Goal: Task Accomplishment & Management: Complete application form

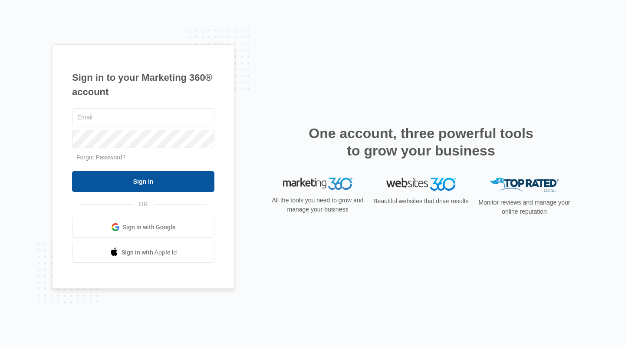
type input "[PERSON_NAME][EMAIL_ADDRESS][DOMAIN_NAME]"
click at [134, 186] on input "Sign In" at bounding box center [143, 181] width 142 height 21
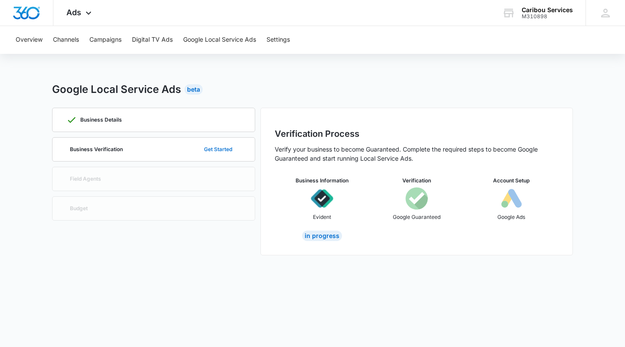
click at [213, 151] on button "Get Started" at bounding box center [218, 149] width 46 height 21
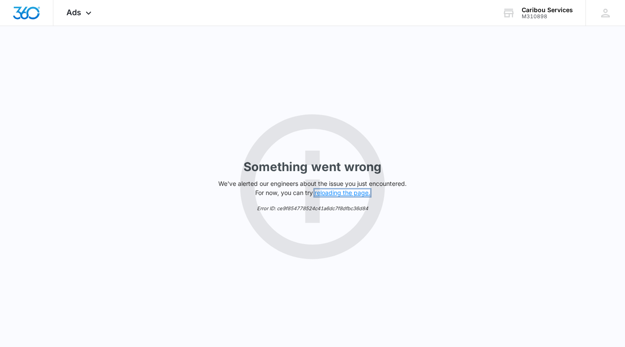
click at [329, 192] on button "reloading the page." at bounding box center [343, 192] width 56 height 7
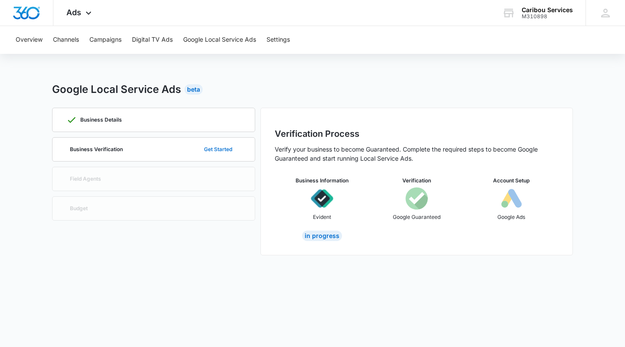
click at [215, 147] on button "Get Started" at bounding box center [218, 149] width 46 height 21
